Goal: Task Accomplishment & Management: Manage account settings

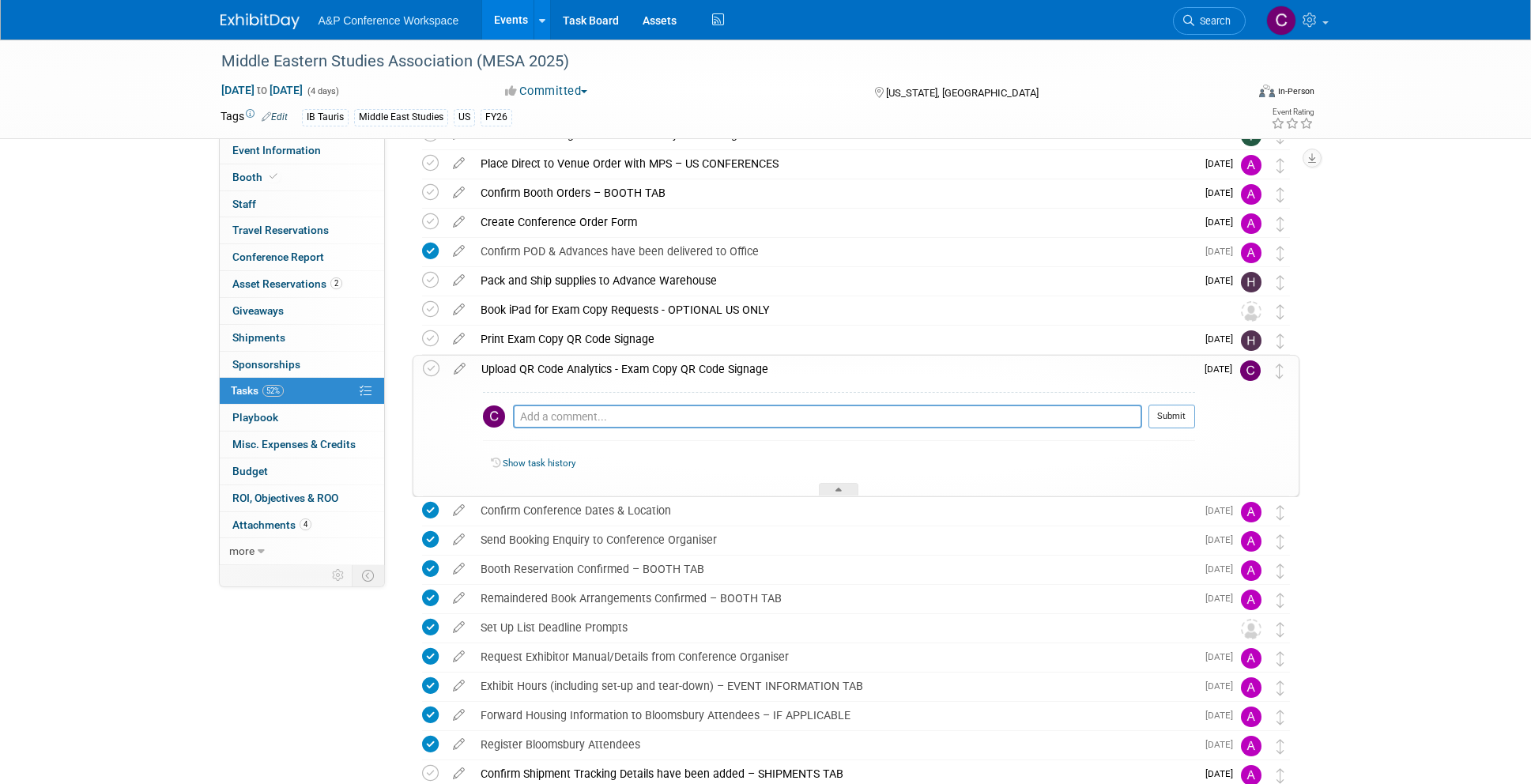
scroll to position [231, 0]
click at [457, 365] on icon at bounding box center [460, 363] width 28 height 20
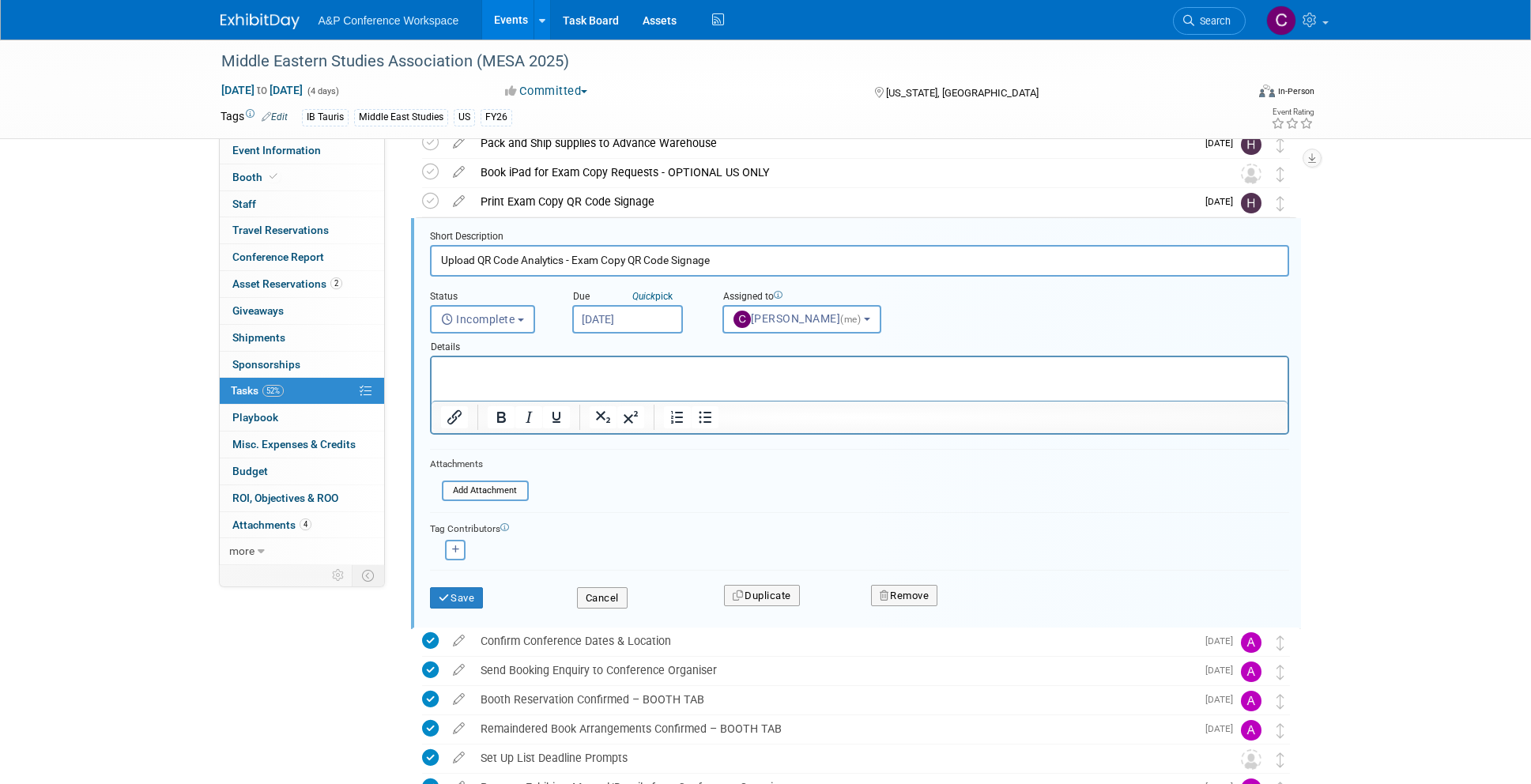
scroll to position [372, 0]
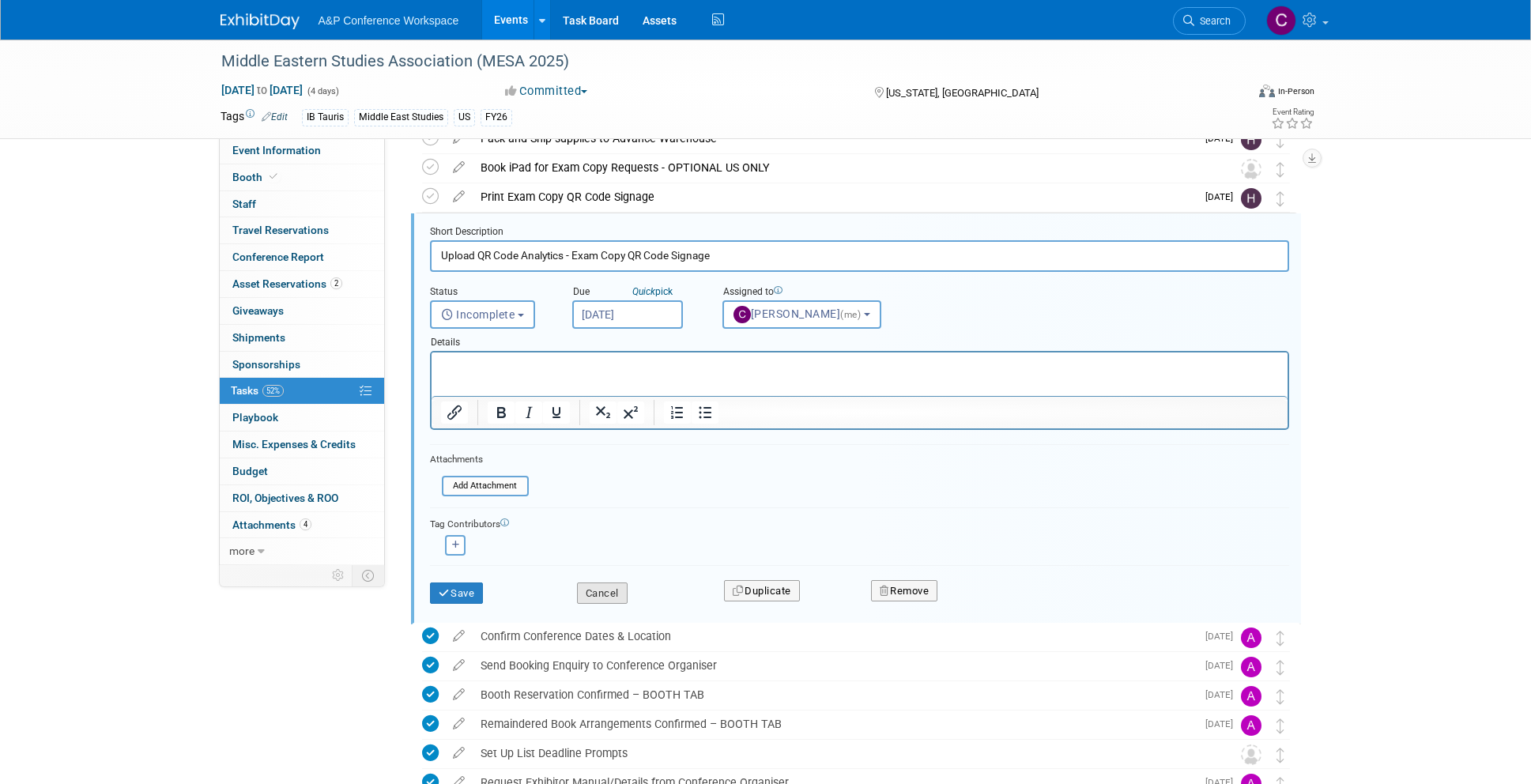
click at [608, 589] on button "Cancel" at bounding box center [602, 593] width 51 height 22
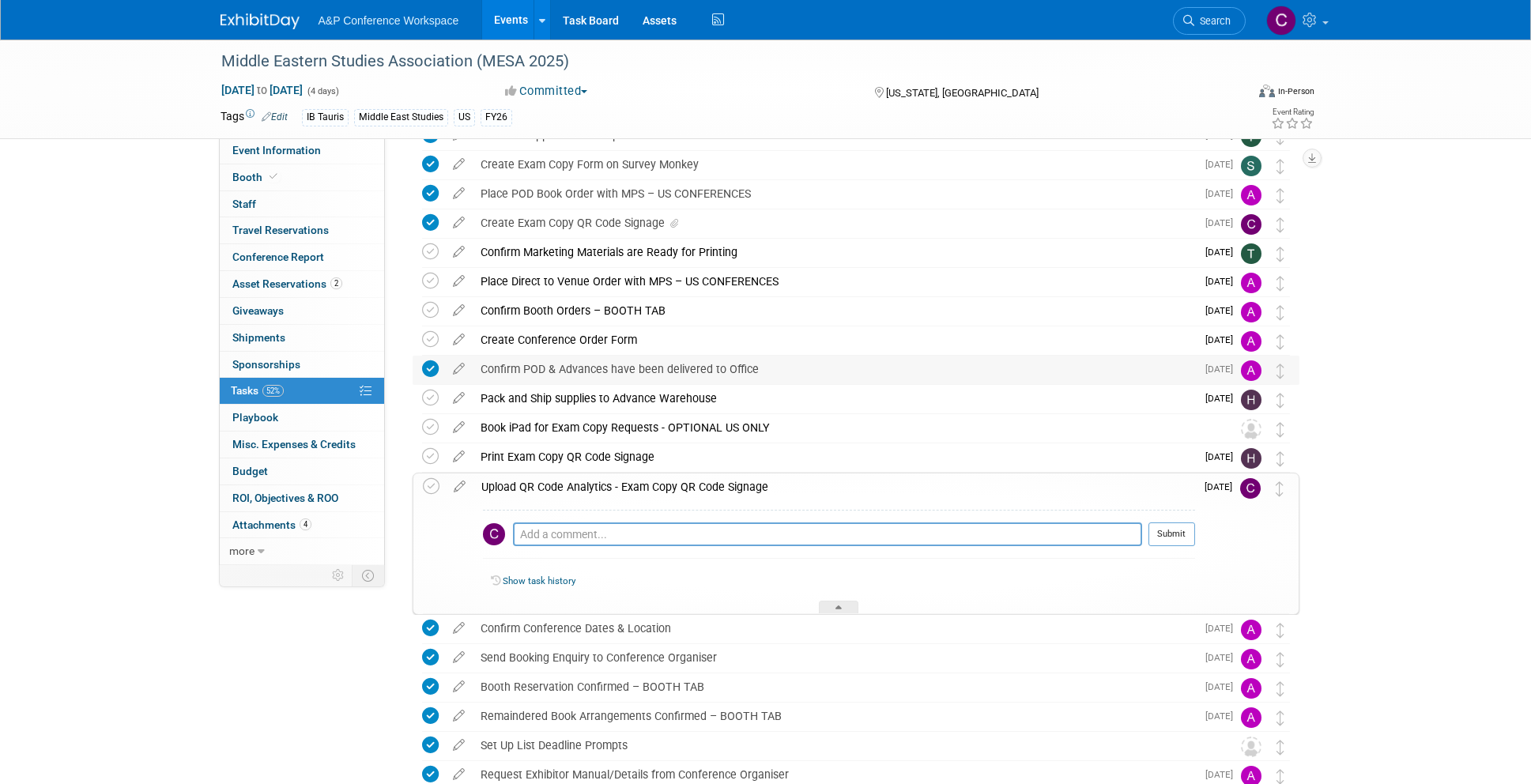
scroll to position [112, 0]
drag, startPoint x: 564, startPoint y: 59, endPoint x: 482, endPoint y: 63, distance: 82.1
click at [482, 63] on div "Middle Eastern Studies Association (MESA 2025)" at bounding box center [719, 61] width 1006 height 29
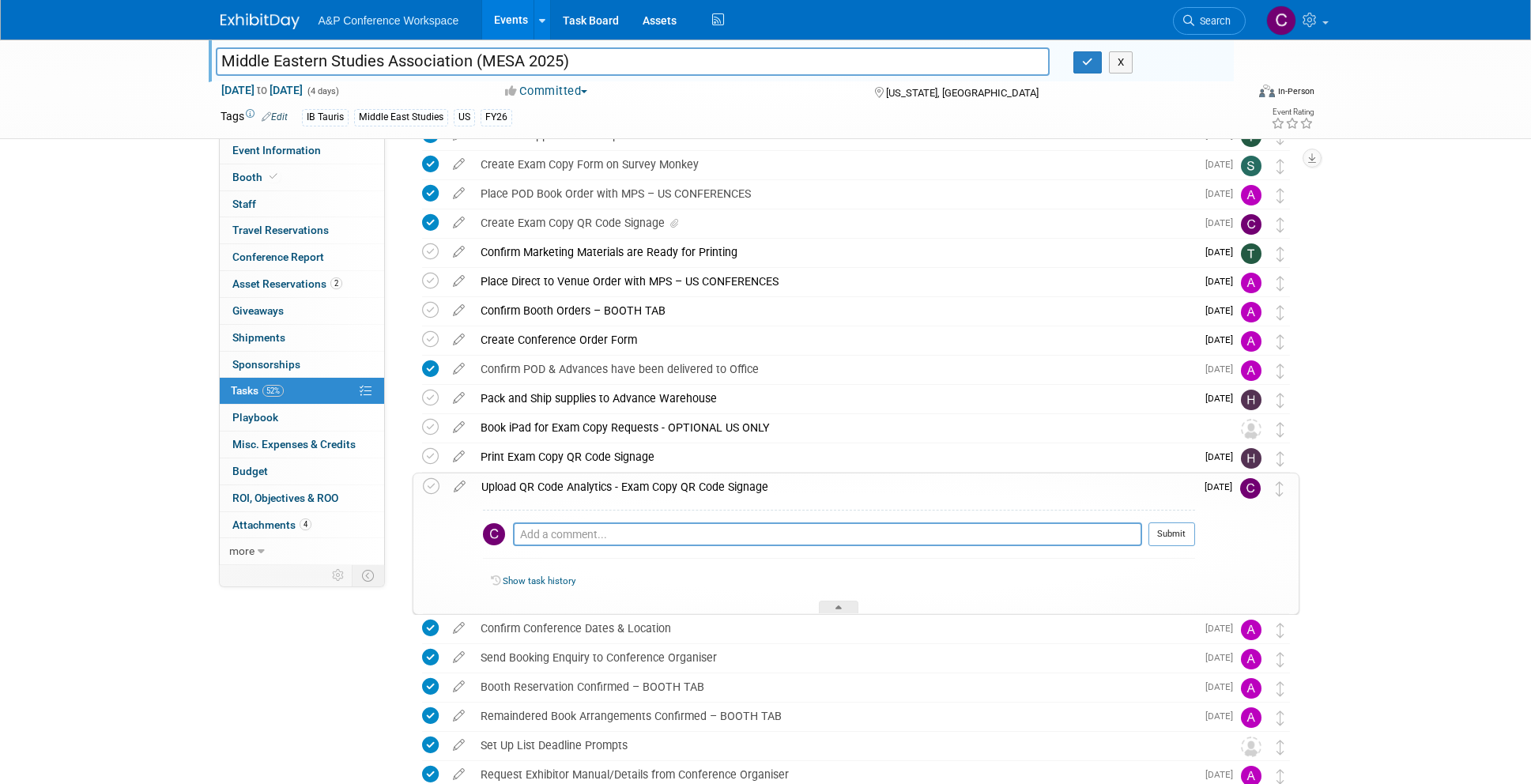
click at [487, 61] on input "Middle Eastern Studies Association (MESA 2025)" at bounding box center [633, 61] width 835 height 28
click at [479, 59] on input "Middle Eastern Studies Association (MESA 2025)" at bounding box center [633, 61] width 835 height 28
drag, startPoint x: 479, startPoint y: 59, endPoint x: 564, endPoint y: 62, distance: 85.1
click at [564, 62] on input "Middle Eastern Studies Association (MESA 2025)" at bounding box center [633, 61] width 835 height 28
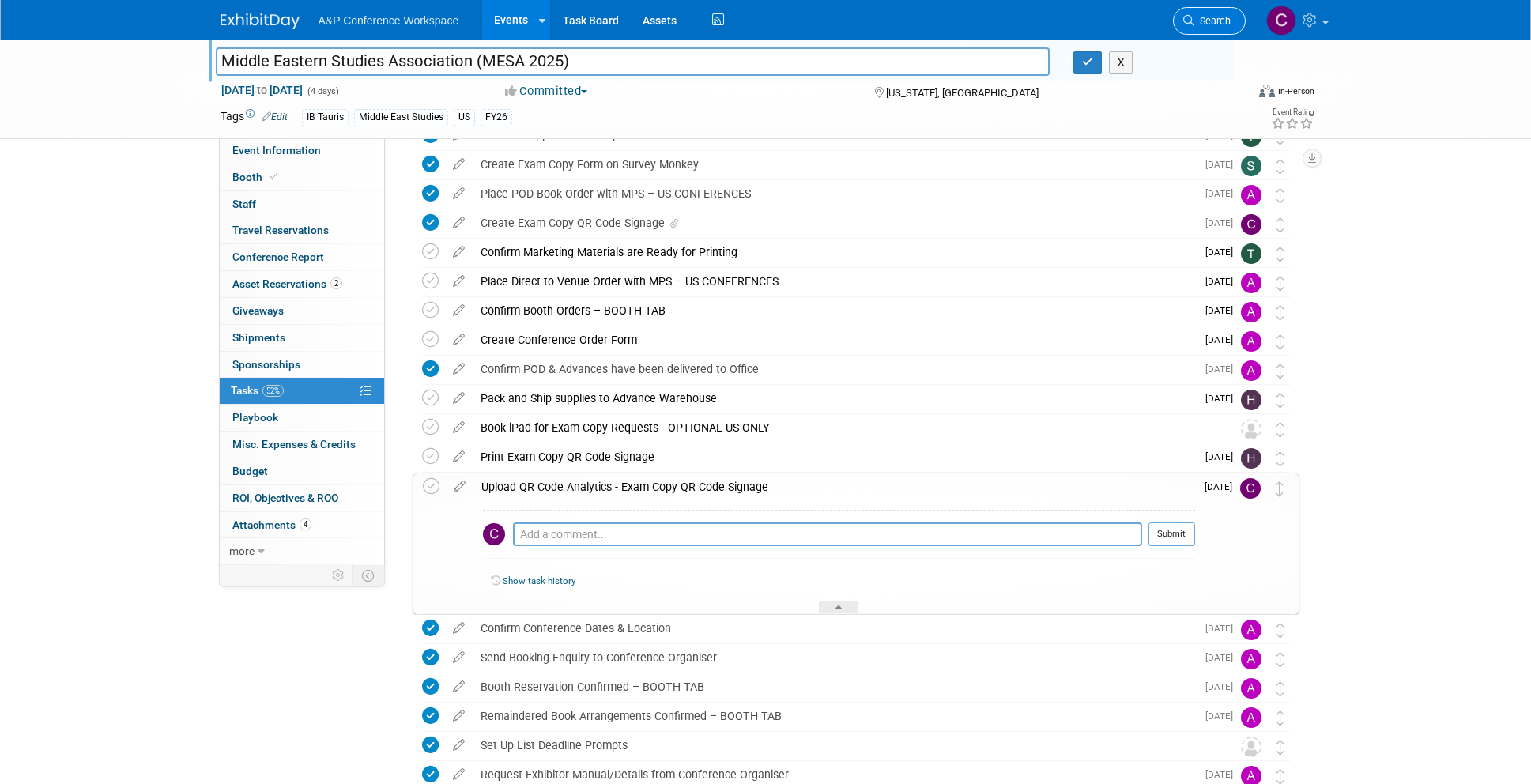
click at [1190, 16] on icon at bounding box center [1189, 20] width 11 height 11
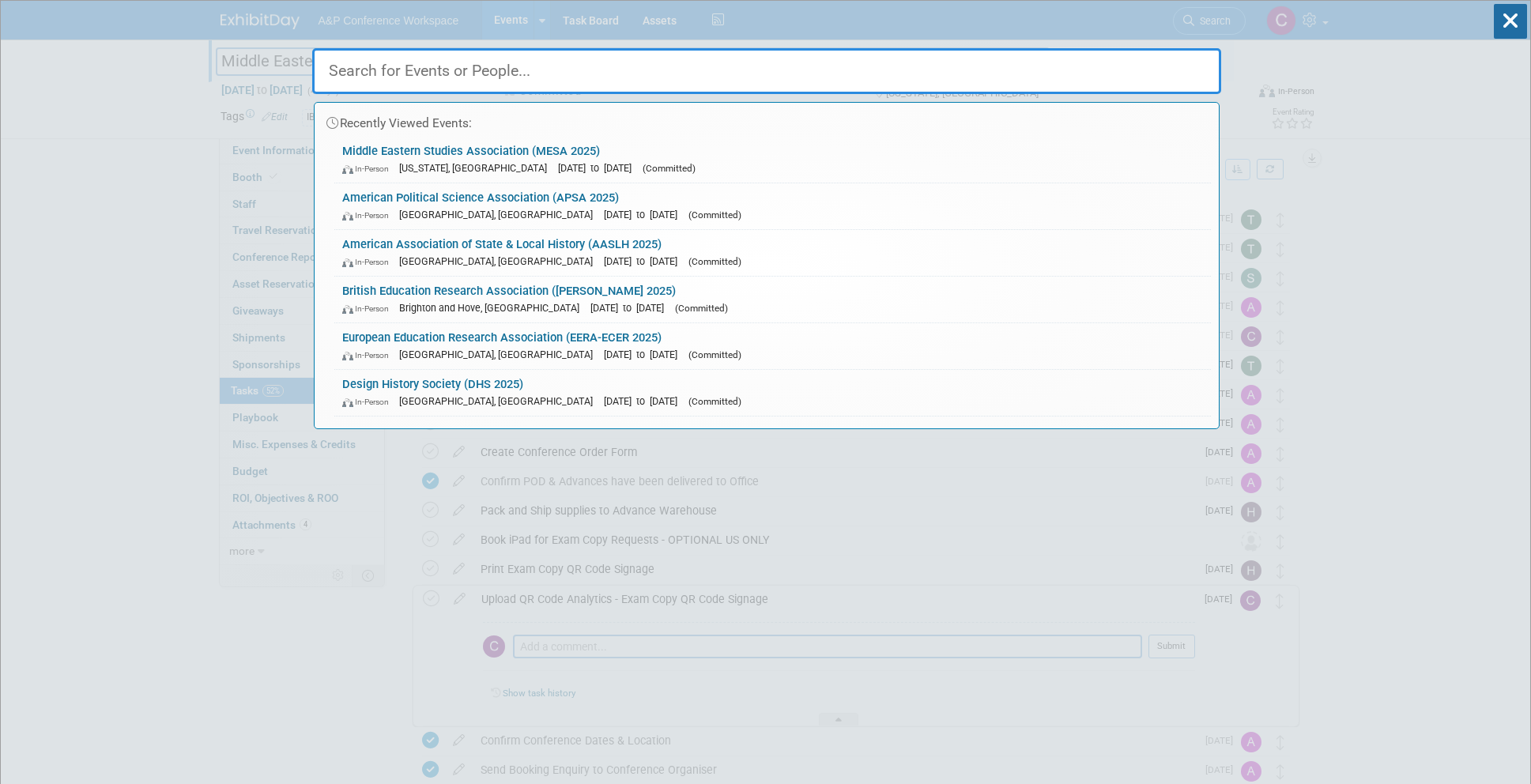
click at [1029, 64] on input "text" at bounding box center [766, 71] width 909 height 46
paste input "ITAA 2025"
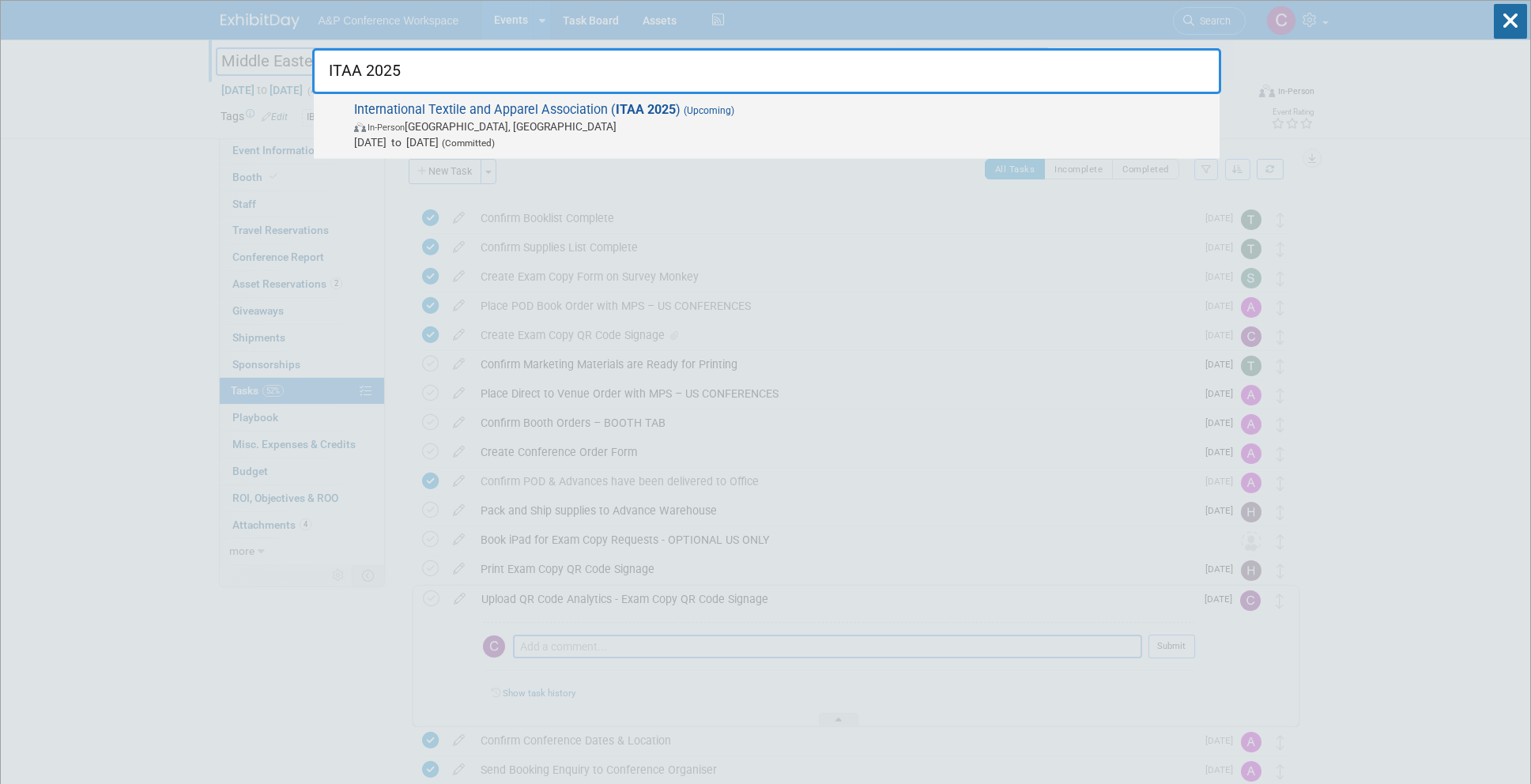
type input "ITAA 2025"
click at [650, 107] on strong "ITAA 2025" at bounding box center [646, 109] width 60 height 15
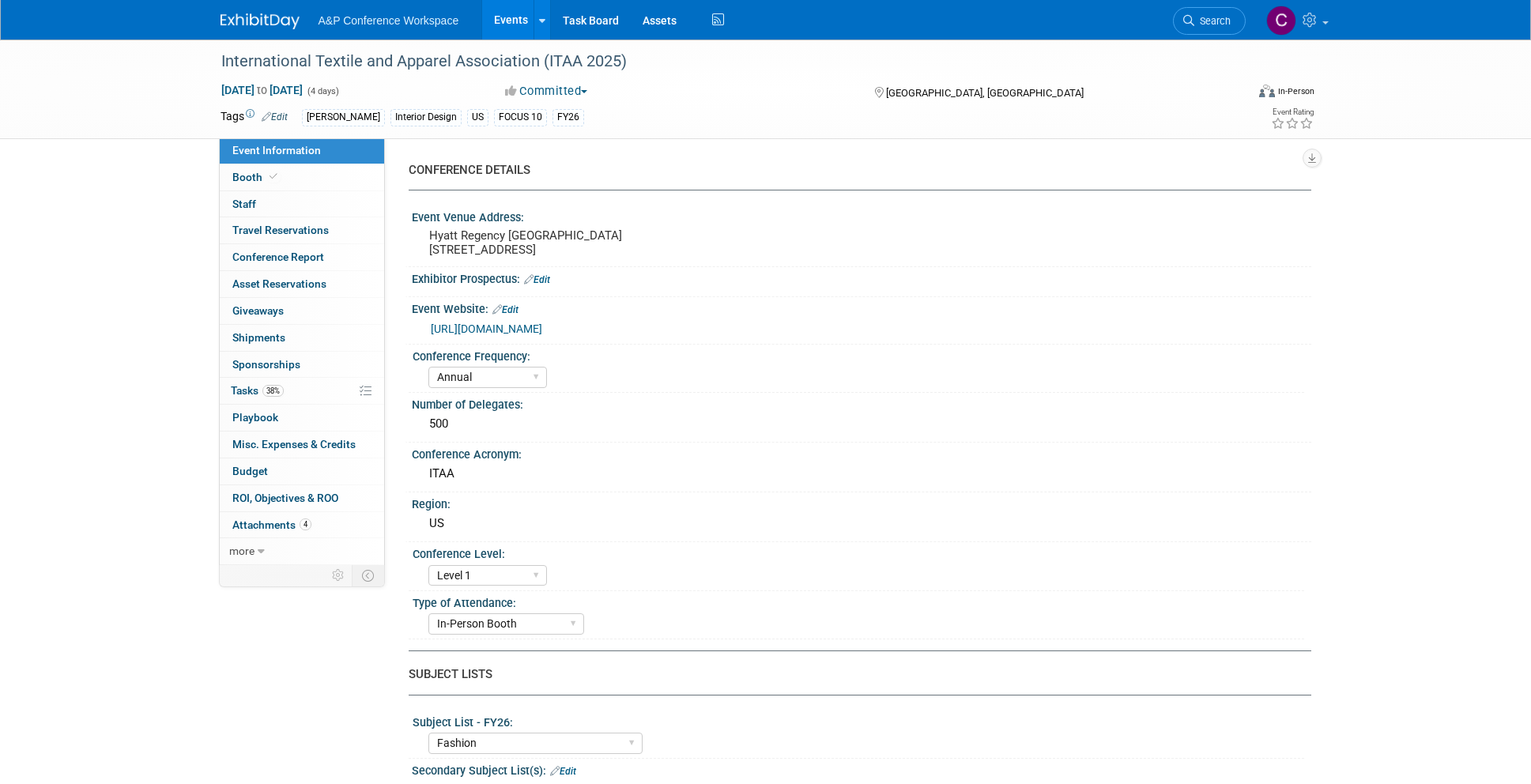
select select "Annual"
select select "Level 1"
select select "In-Person Booth"
select select "Fashion"
select select "[PERSON_NAME] Books"
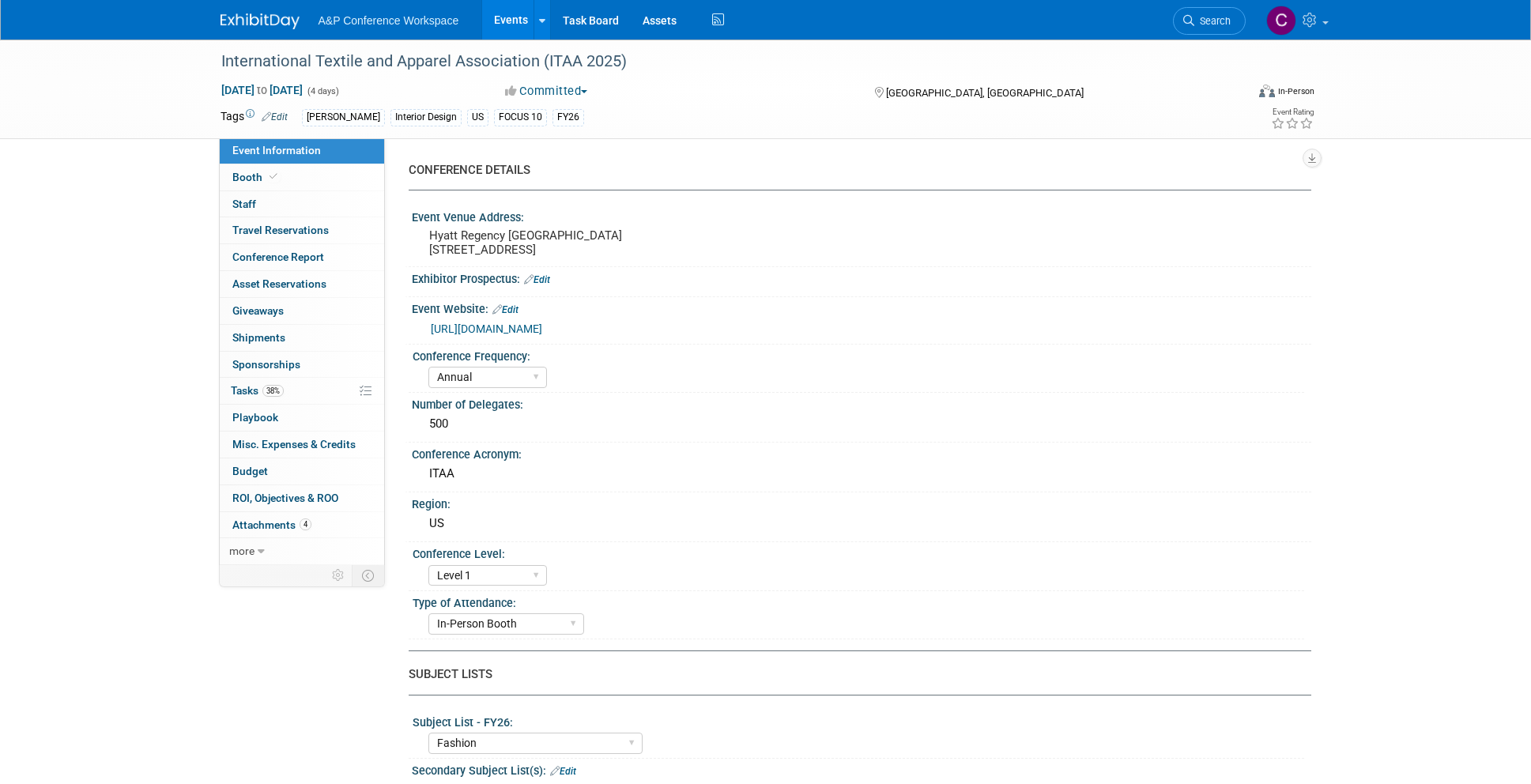
select select "[PERSON_NAME]"
select select "Brand/Subject Presence​"
click at [250, 385] on span "Tasks 38%" at bounding box center [257, 390] width 53 height 13
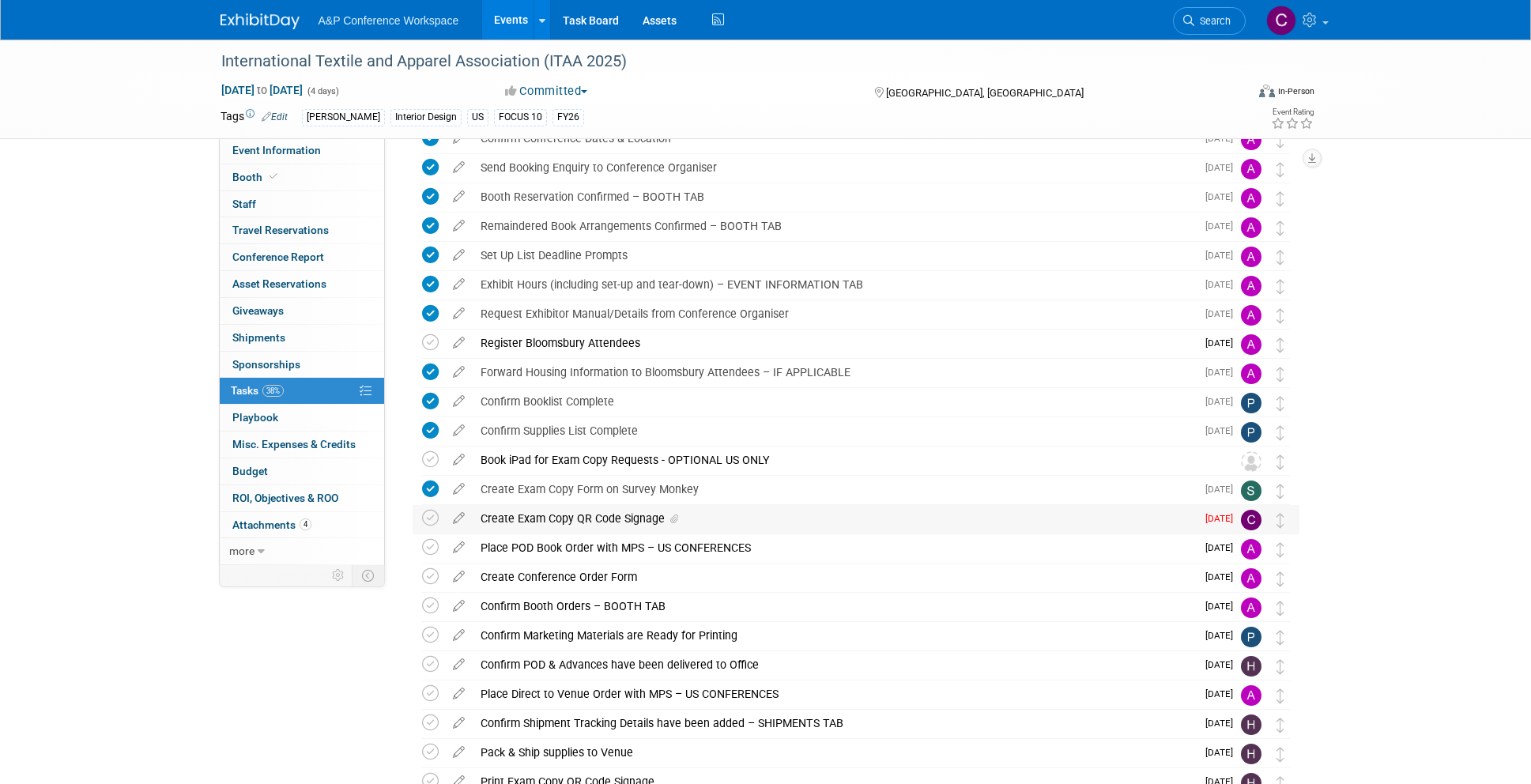
scroll to position [79, 0]
click at [639, 518] on div "Create Exam Copy QR Code Signage" at bounding box center [834, 519] width 723 height 27
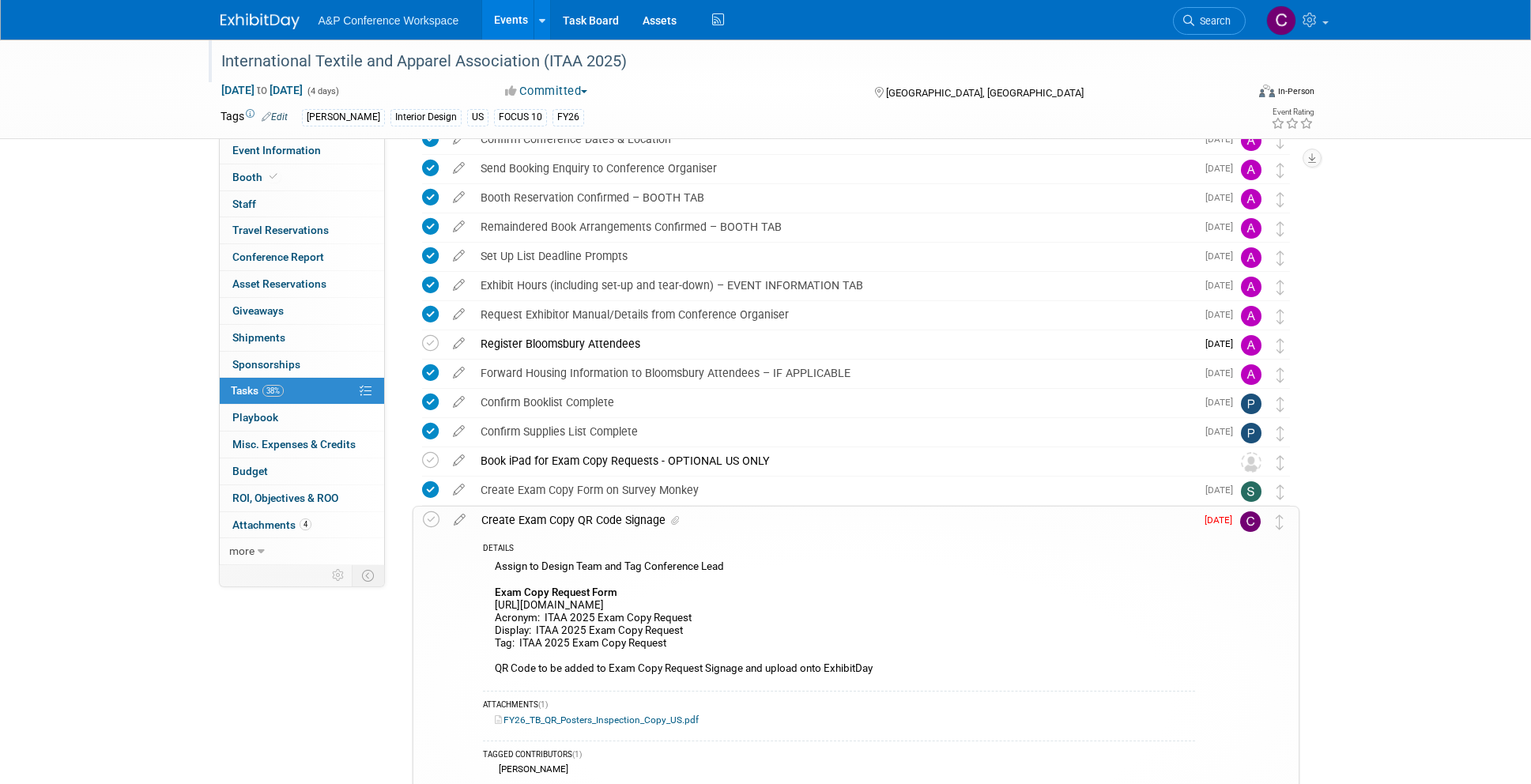
click at [636, 61] on div "International Textile and Apparel Association (ITAA 2025)" at bounding box center [719, 61] width 1006 height 29
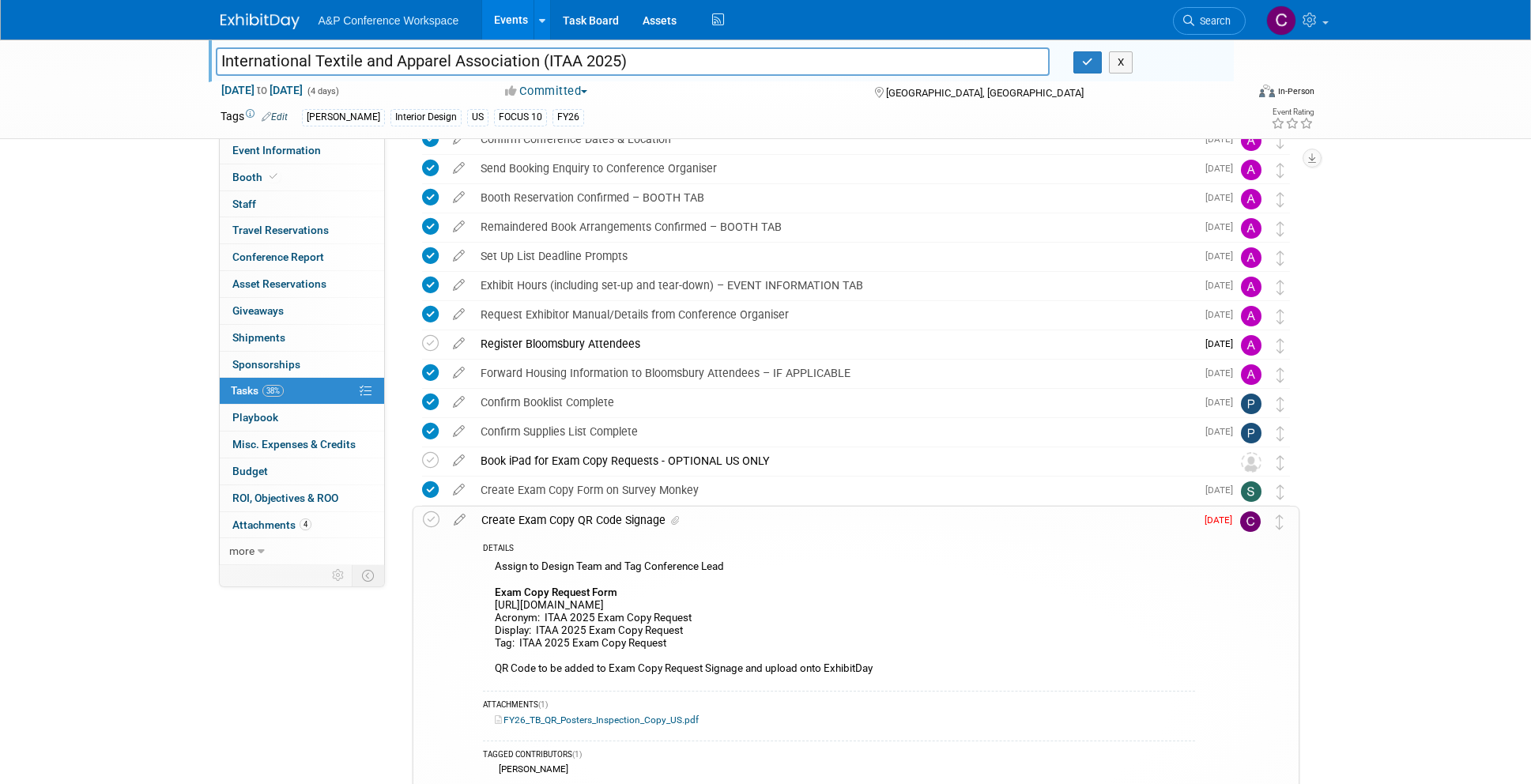
click at [636, 61] on input "International Textile and Apparel Association (ITAA 2025)" at bounding box center [633, 61] width 835 height 28
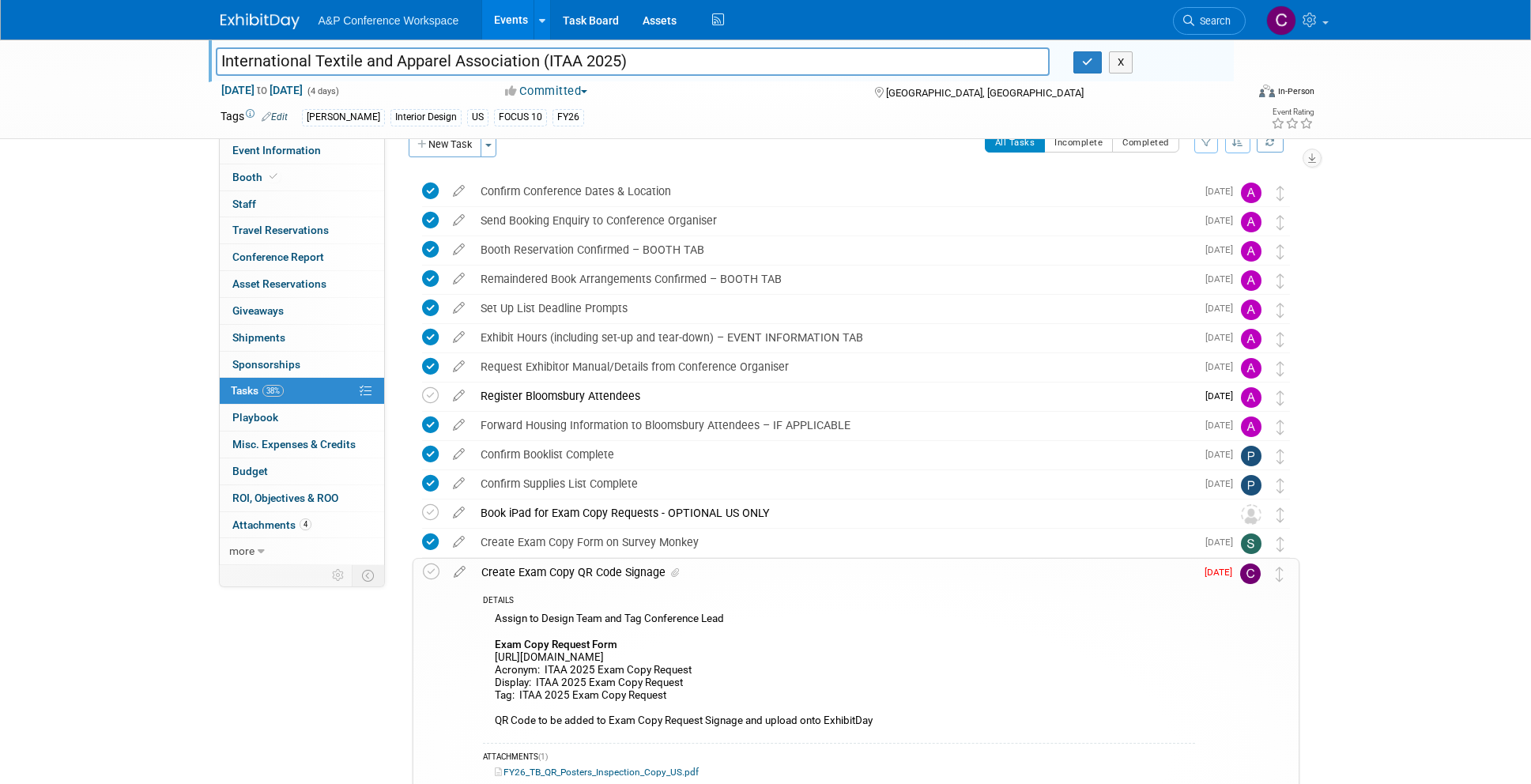
scroll to position [27, 0]
click at [460, 572] on icon at bounding box center [460, 569] width 28 height 20
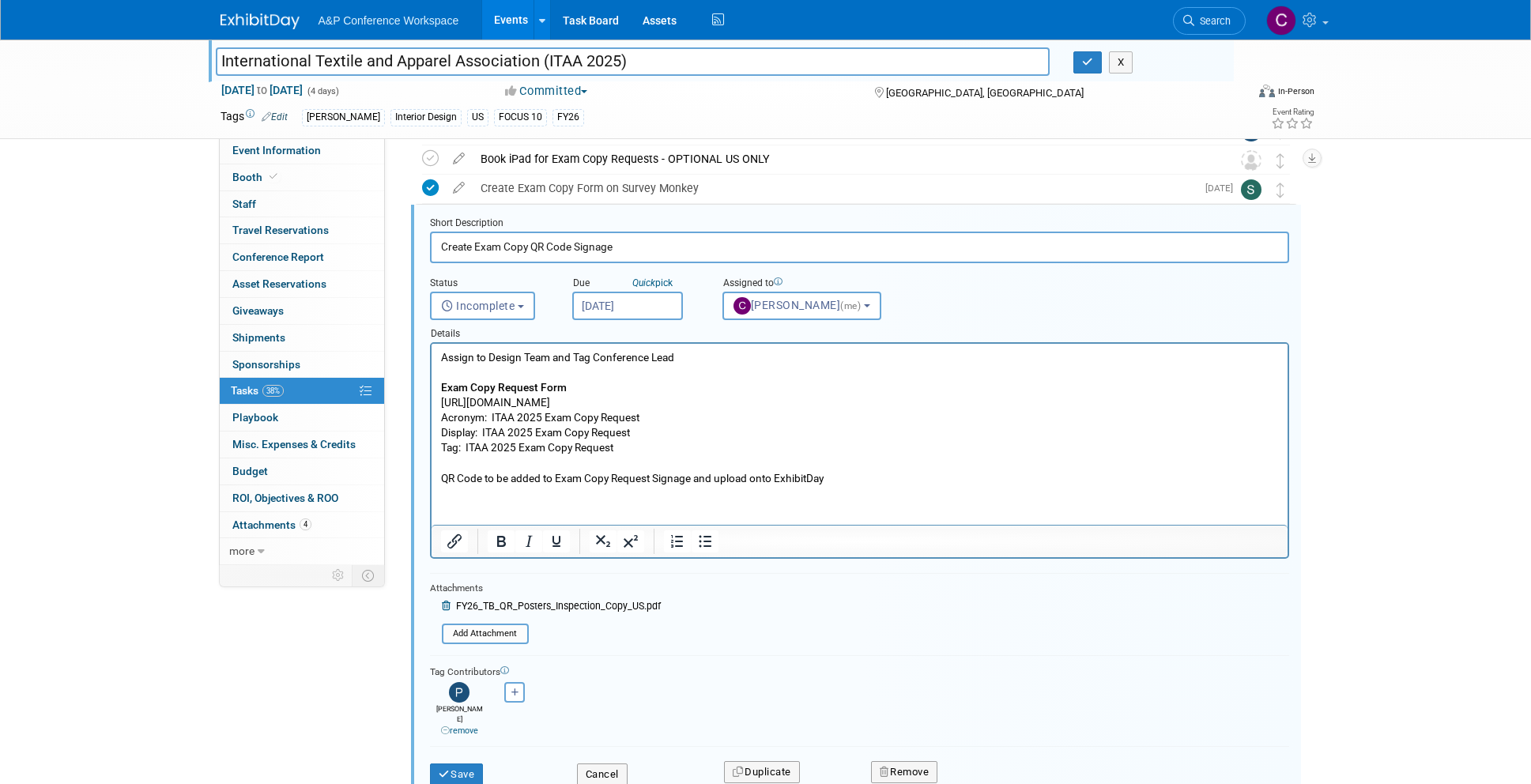
scroll to position [378, 1]
drag, startPoint x: 657, startPoint y: 399, endPoint x: 432, endPoint y: 402, distance: 225.0
click at [432, 402] on html "Assign to Design Team and Tag Conference Lead Exam Copy Request Form [URL][DOMA…" at bounding box center [858, 415] width 856 height 143
copy p "[URL][DOMAIN_NAME]"
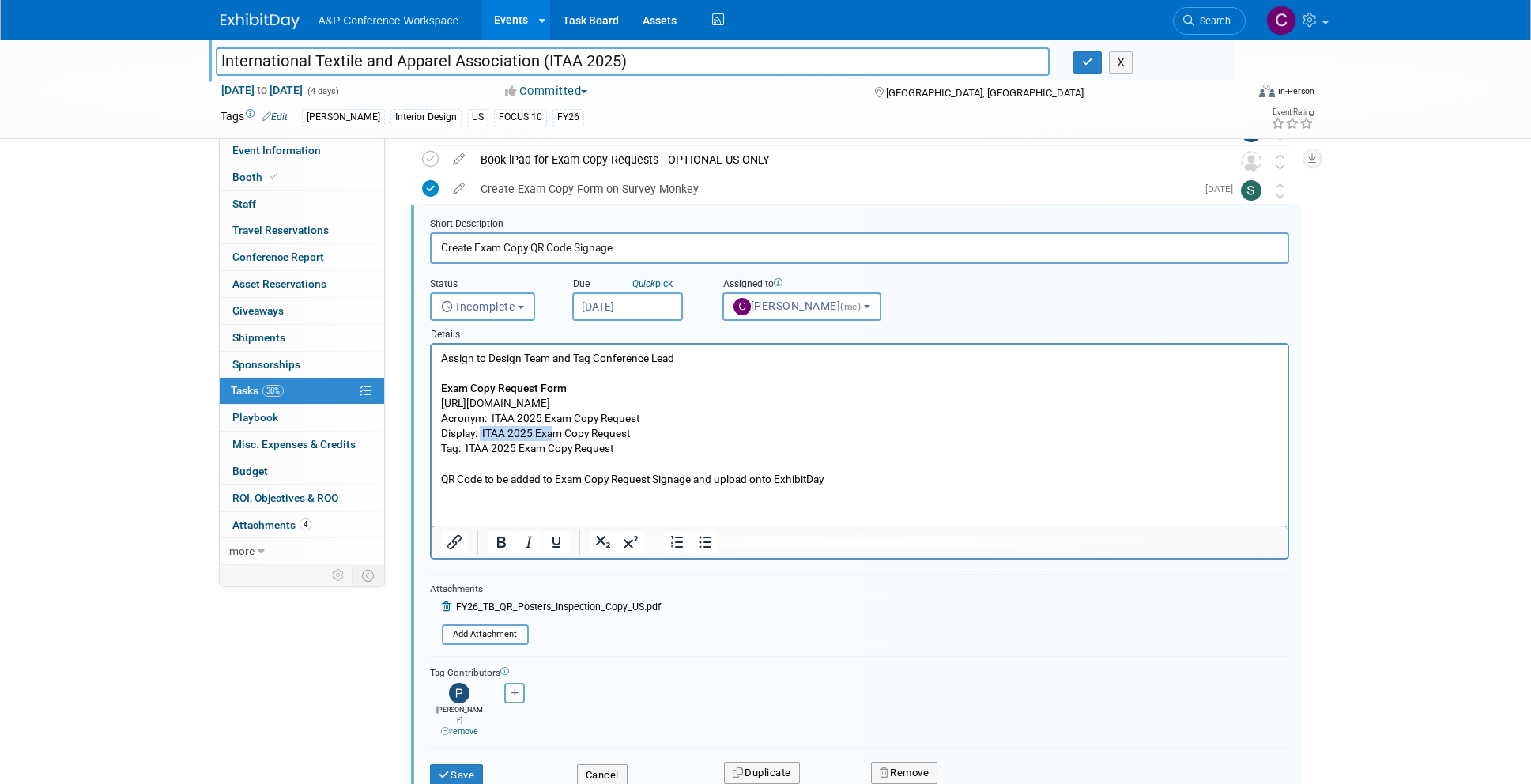
drag, startPoint x: 482, startPoint y: 432, endPoint x: 496, endPoint y: 431, distance: 14.0
click at [545, 433] on p "Assign to Design Team and Tag Conference Lead Exam Copy Request Form [URL][DOMA…" at bounding box center [859, 419] width 838 height 136
click at [484, 431] on p "Assign to Design Team and Tag Conference Lead Exam Copy Request Form [URL][DOMA…" at bounding box center [859, 419] width 838 height 136
drag, startPoint x: 483, startPoint y: 431, endPoint x: 632, endPoint y: 434, distance: 149.0
click at [632, 434] on p "Assign to Design Team and Tag Conference Lead Exam Copy Request Form [URL][DOMA…" at bounding box center [859, 419] width 838 height 136
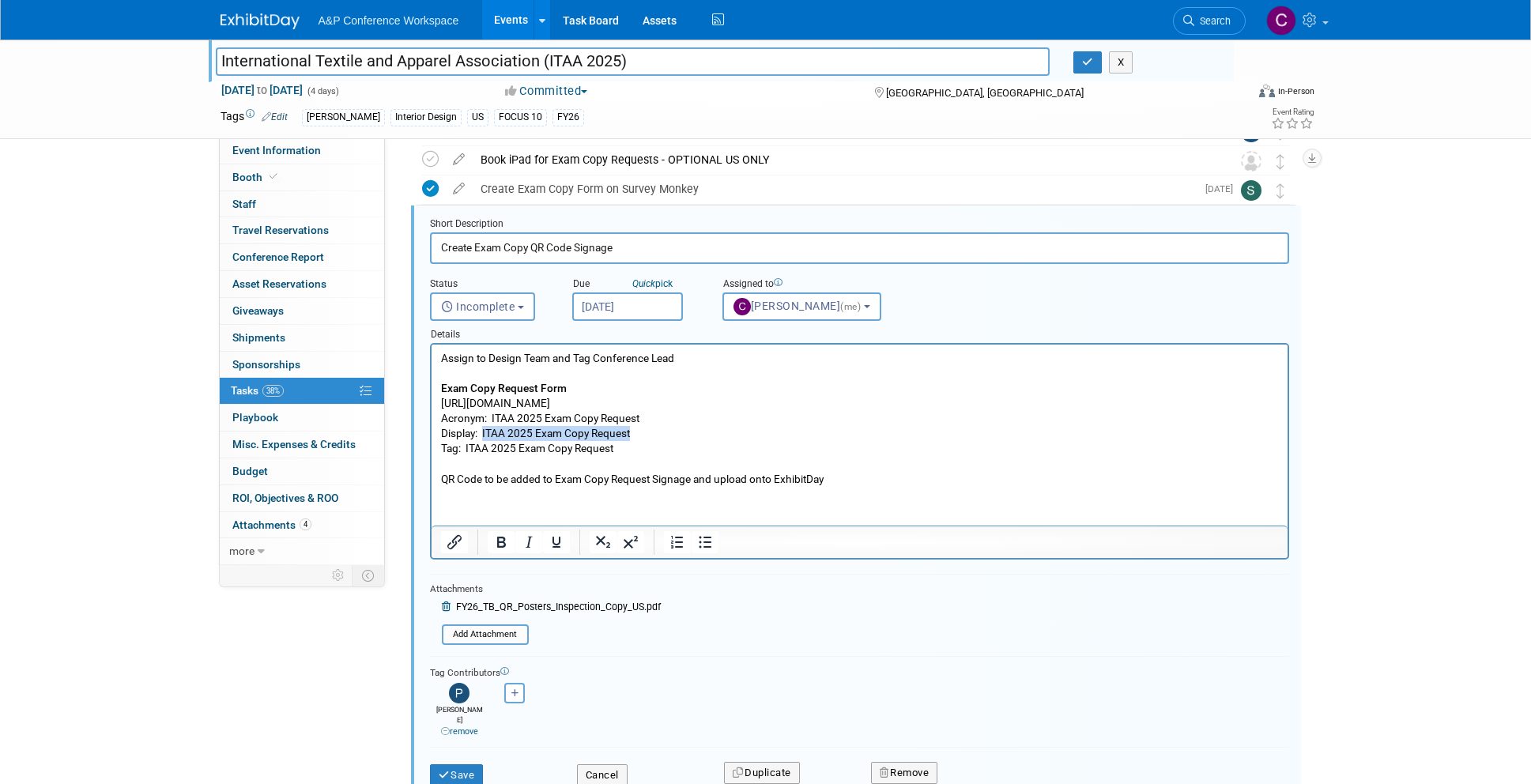
copy p "ITAA 2025 Exam Copy Request"
drag, startPoint x: 465, startPoint y: 447, endPoint x: 627, endPoint y: 453, distance: 162.1
click at [627, 453] on p "Assign to Design Team and Tag Conference Lead Exam Copy Request Form [URL][DOMA…" at bounding box center [859, 419] width 838 height 136
copy p "ITAA 2025 Exam Copy Request"
click at [576, 52] on input "International Textile and Apparel Association (ITAA 2025)" at bounding box center [633, 61] width 835 height 28
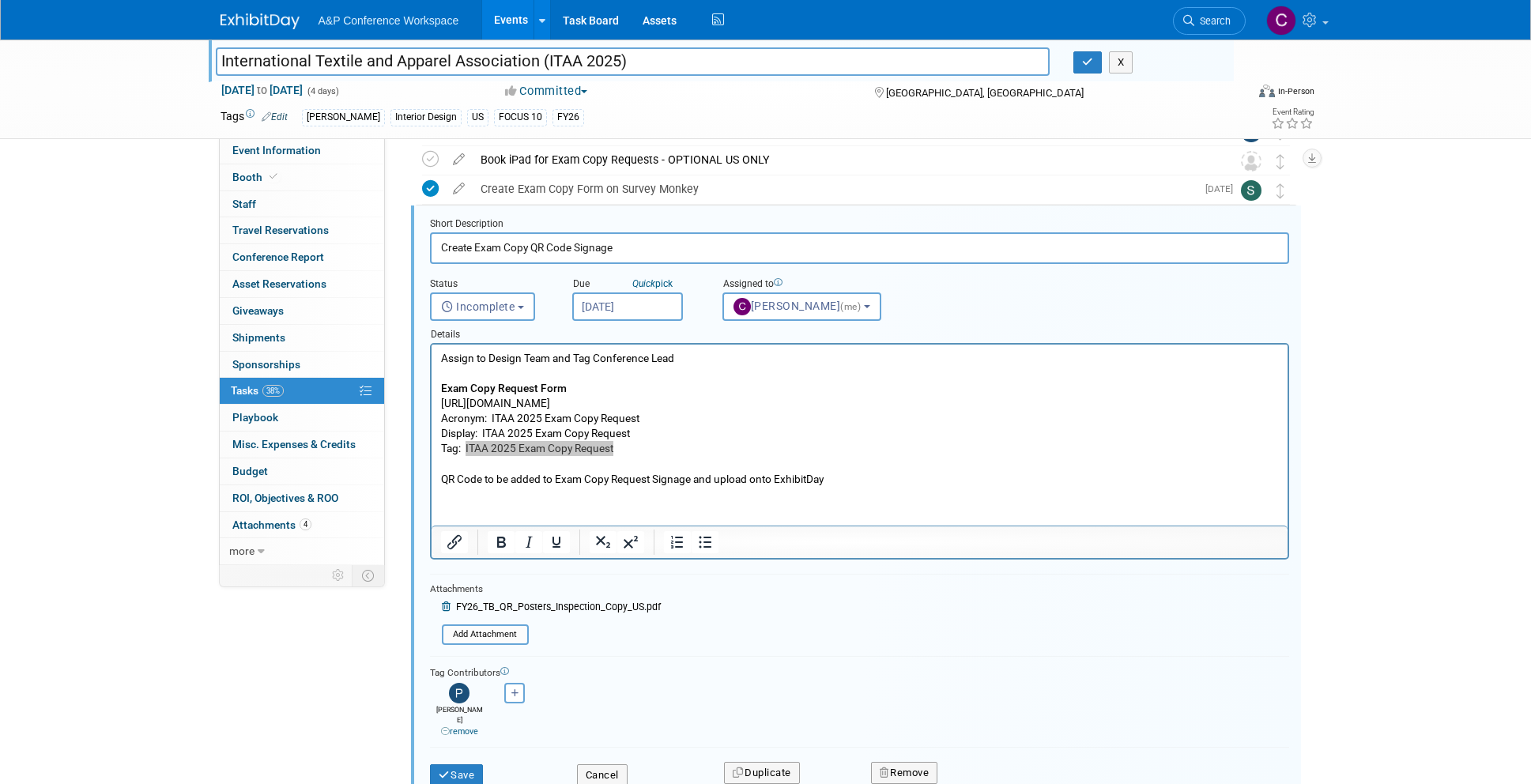
drag, startPoint x: 546, startPoint y: 59, endPoint x: 621, endPoint y: 62, distance: 75.1
click at [621, 62] on input "International Textile and Apparel Association (ITAA 2025)" at bounding box center [633, 61] width 835 height 28
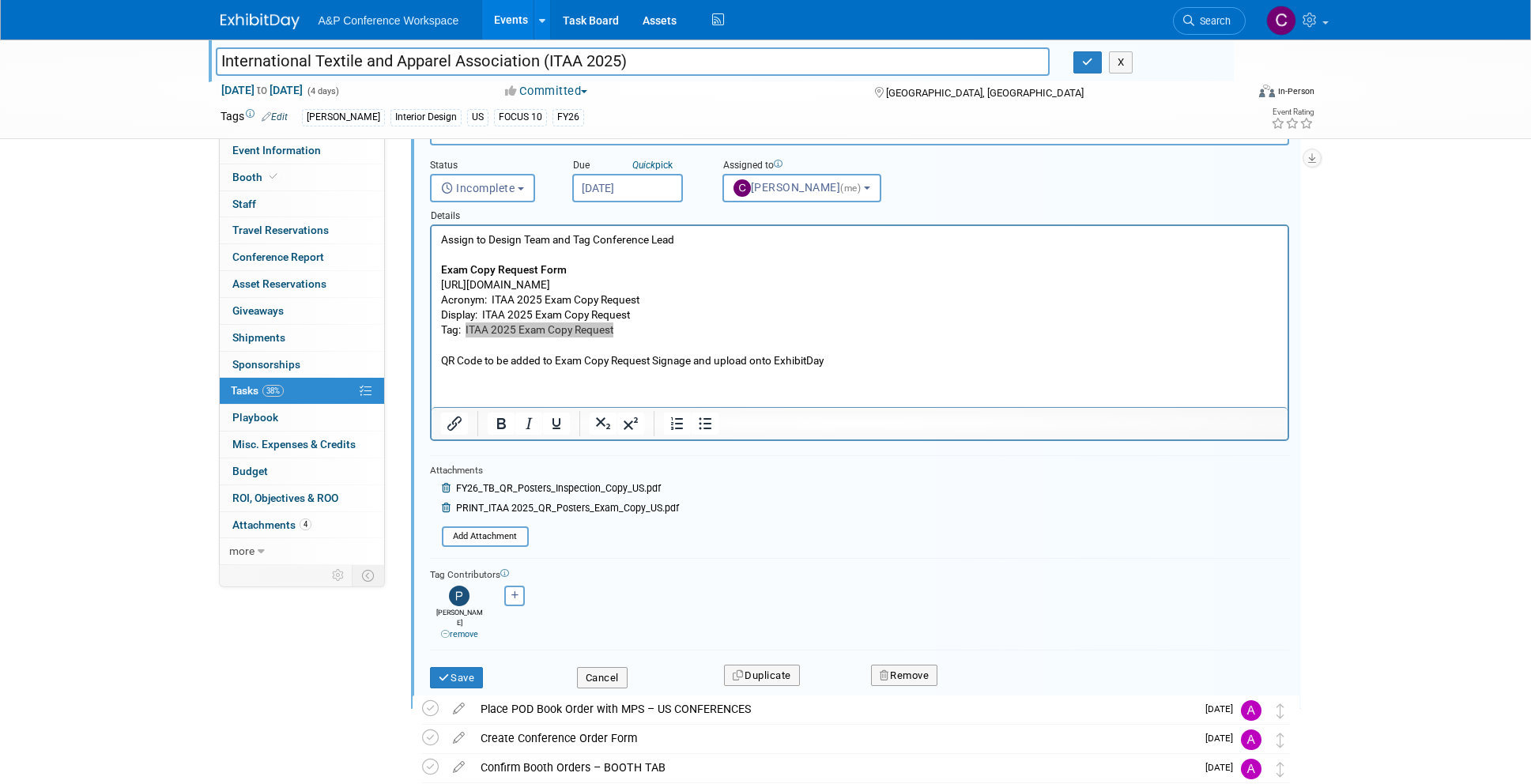
scroll to position [505, 0]
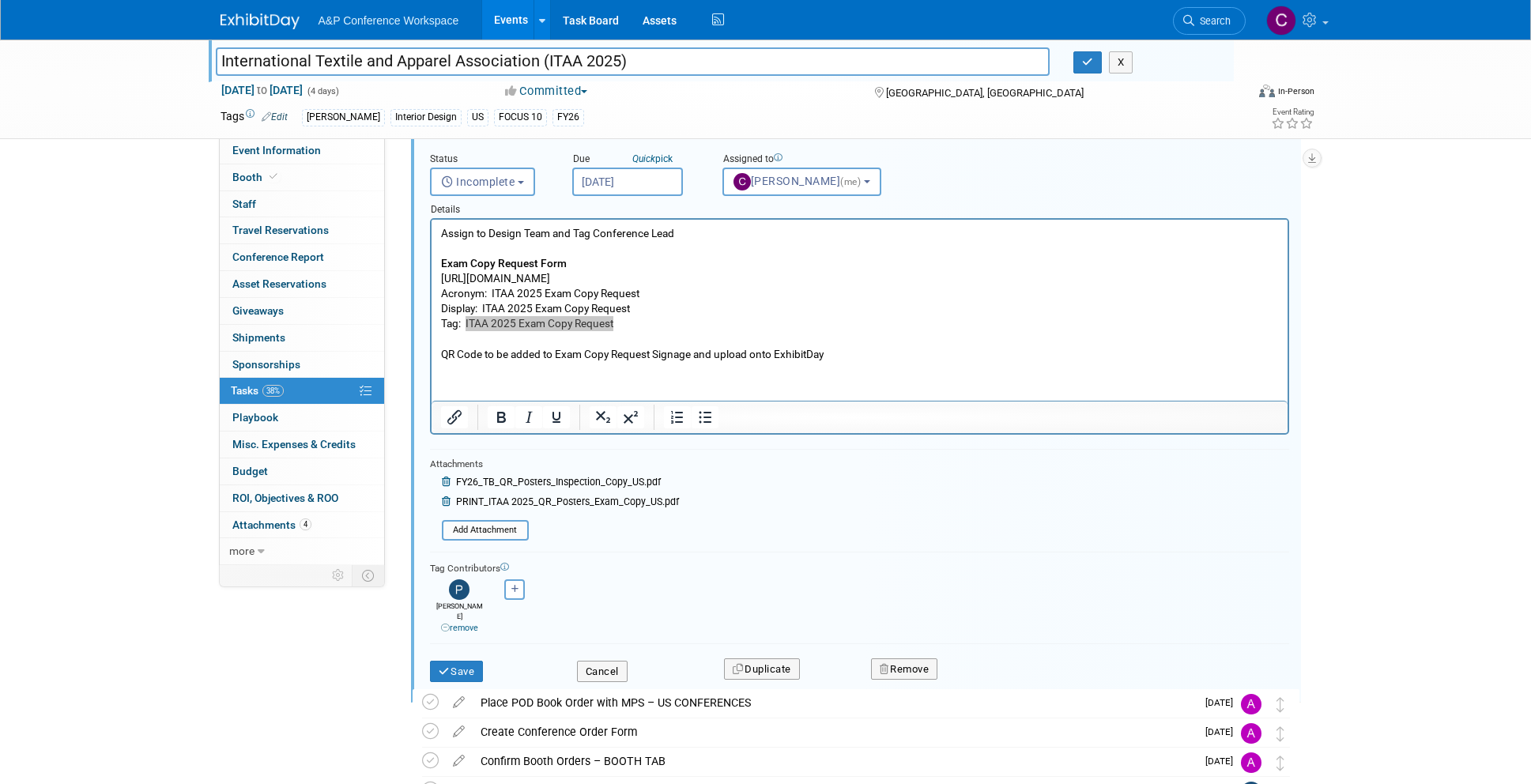
click at [458, 661] on button "Save" at bounding box center [457, 672] width 54 height 22
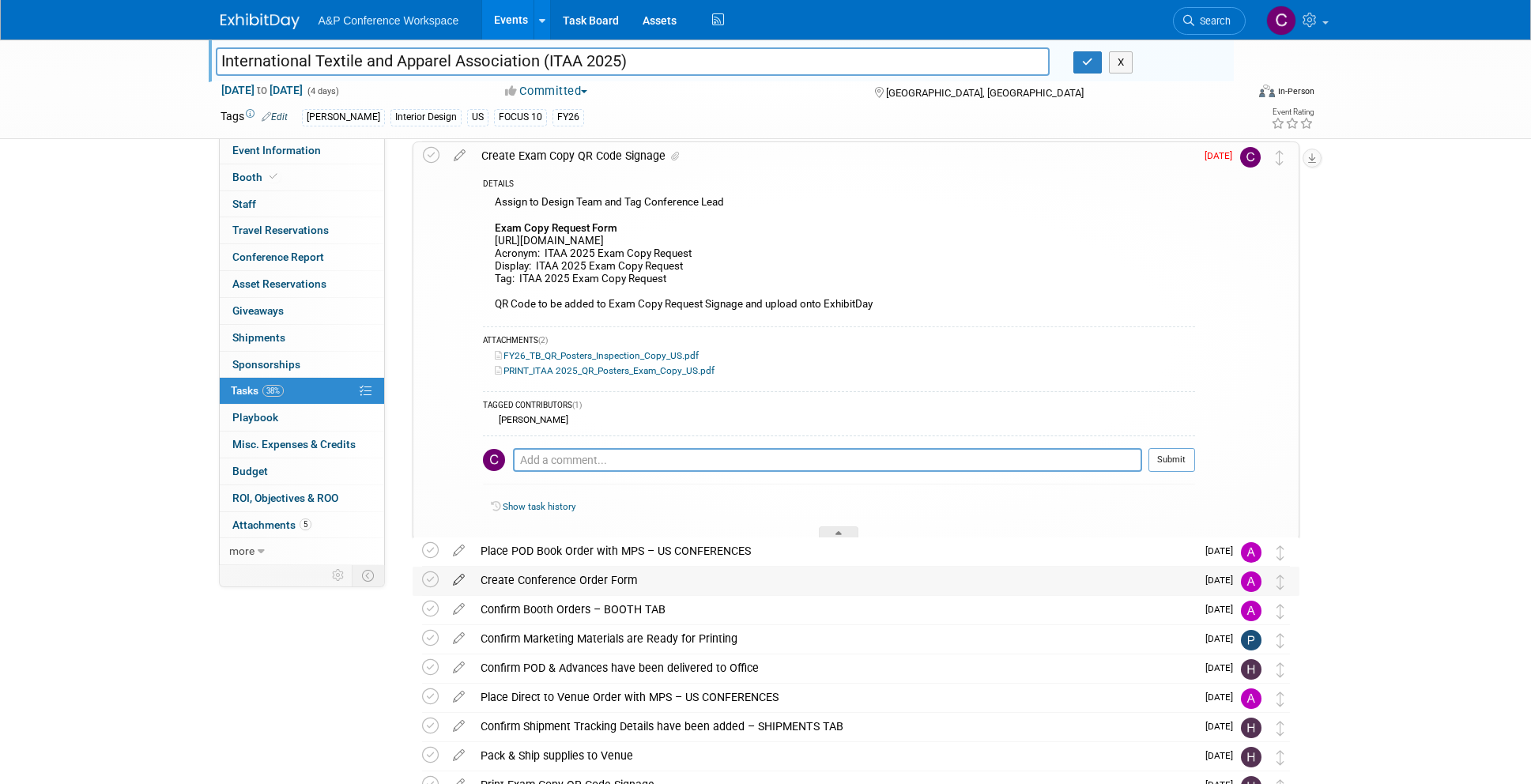
scroll to position [359, 0]
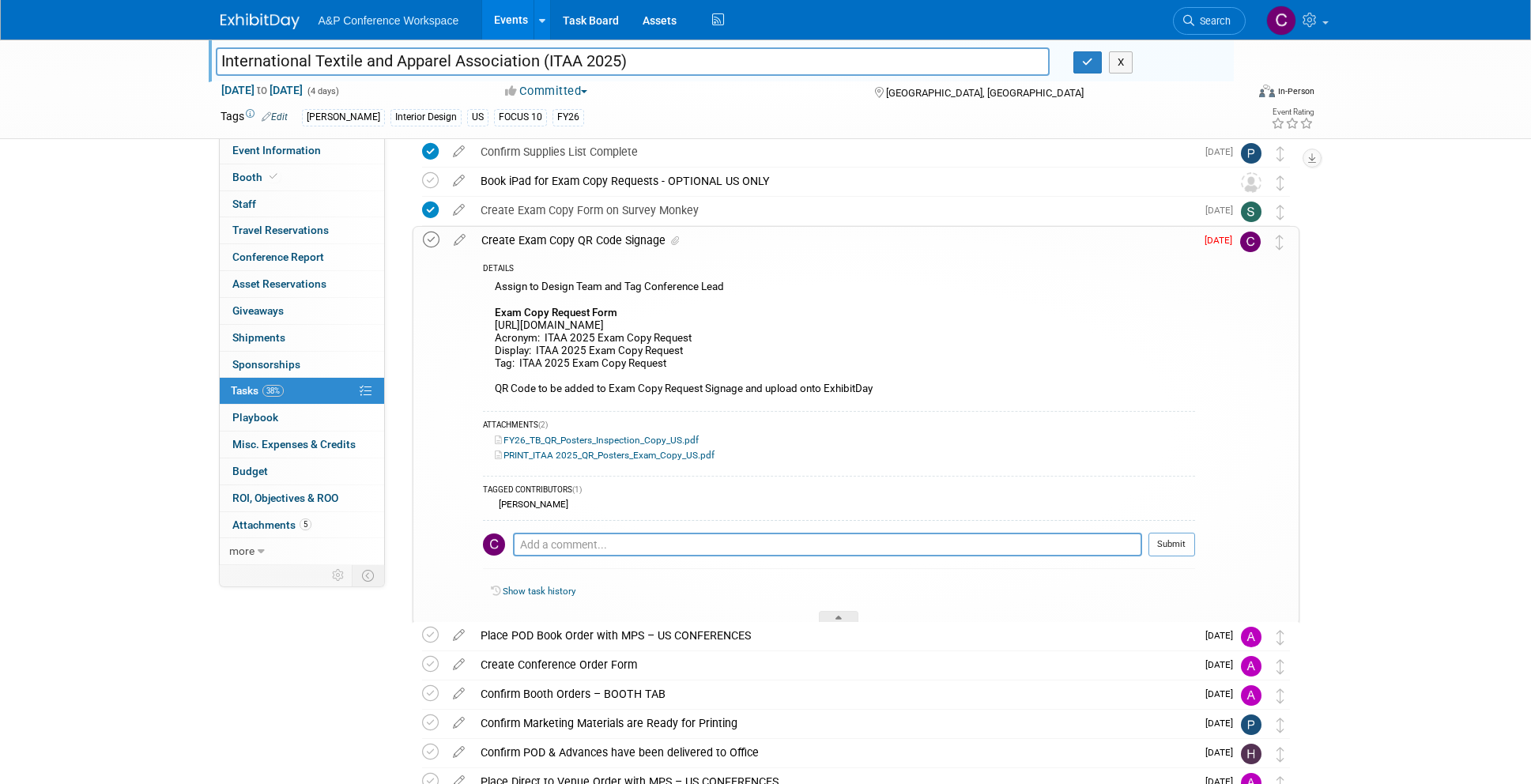
click at [432, 240] on icon at bounding box center [431, 240] width 16 height 16
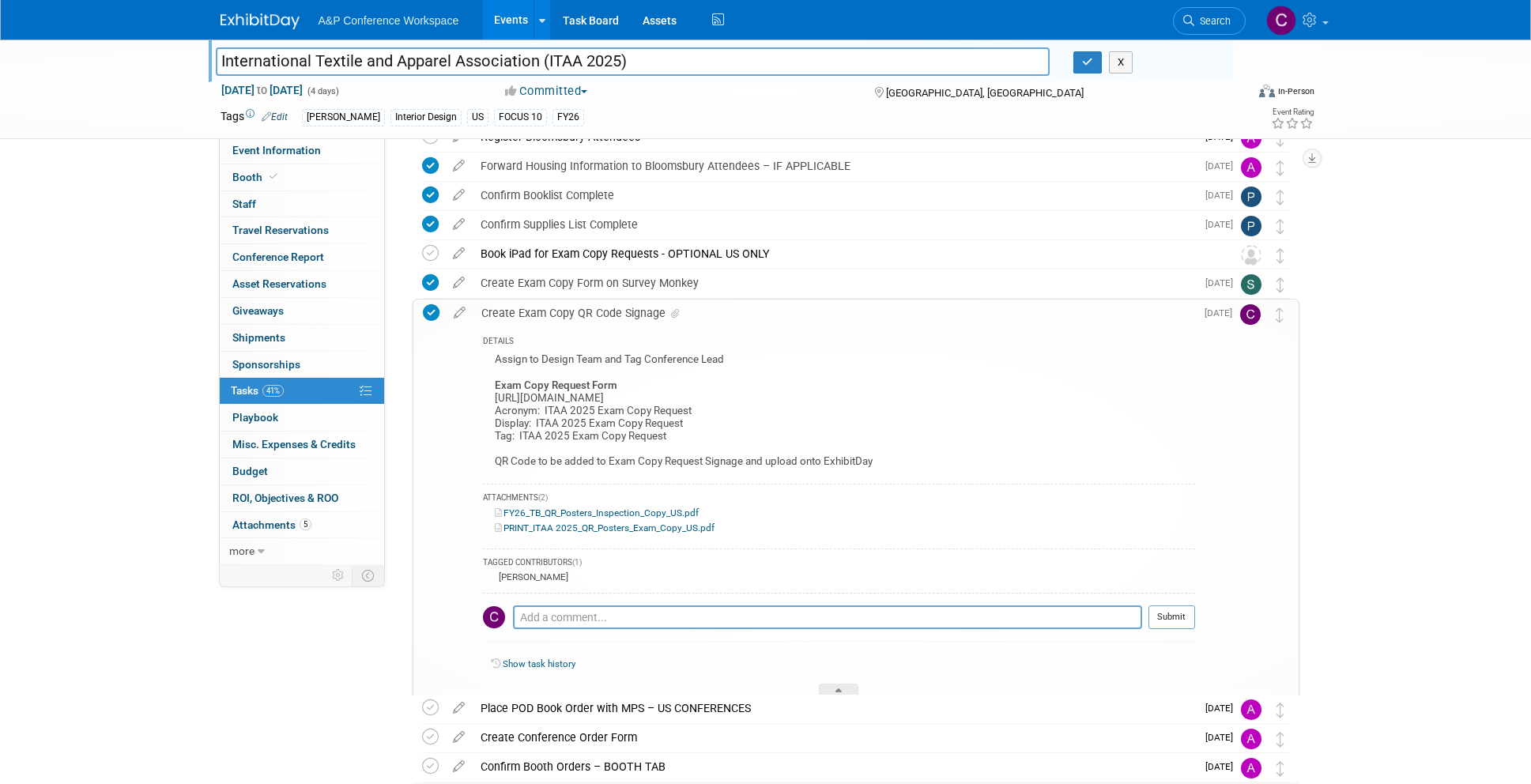
scroll to position [284, 0]
drag, startPoint x: 546, startPoint y: 57, endPoint x: 617, endPoint y: 56, distance: 71.0
click at [617, 56] on input "International Textile and Apparel Association (ITAA 2025)" at bounding box center [633, 61] width 835 height 28
click at [611, 319] on div "Create Exam Copy QR Code Signage" at bounding box center [834, 315] width 721 height 27
